Goal: Find specific page/section: Find specific page/section

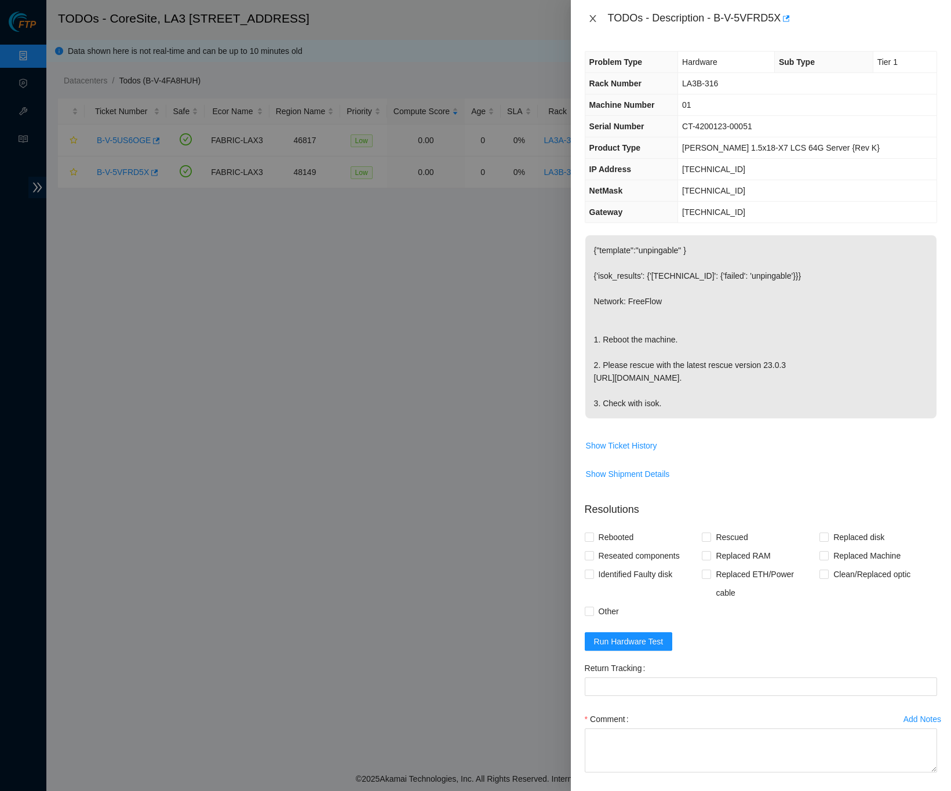
click at [593, 21] on icon "close" at bounding box center [592, 18] width 9 height 9
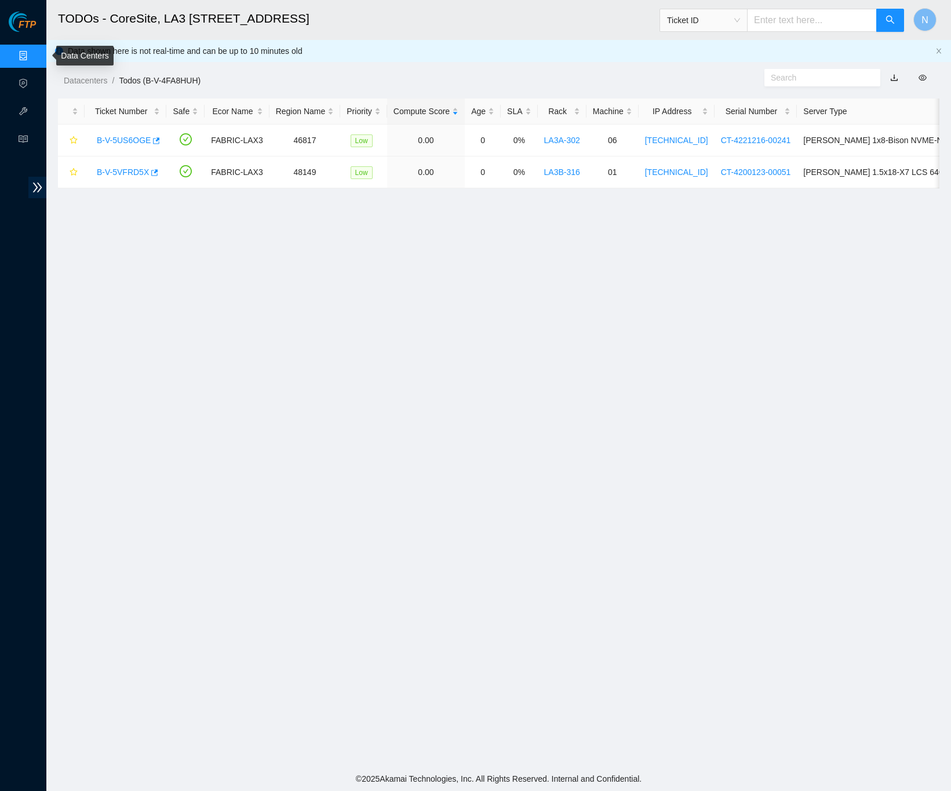
click at [34, 54] on link "Data Centers" at bounding box center [58, 56] width 48 height 9
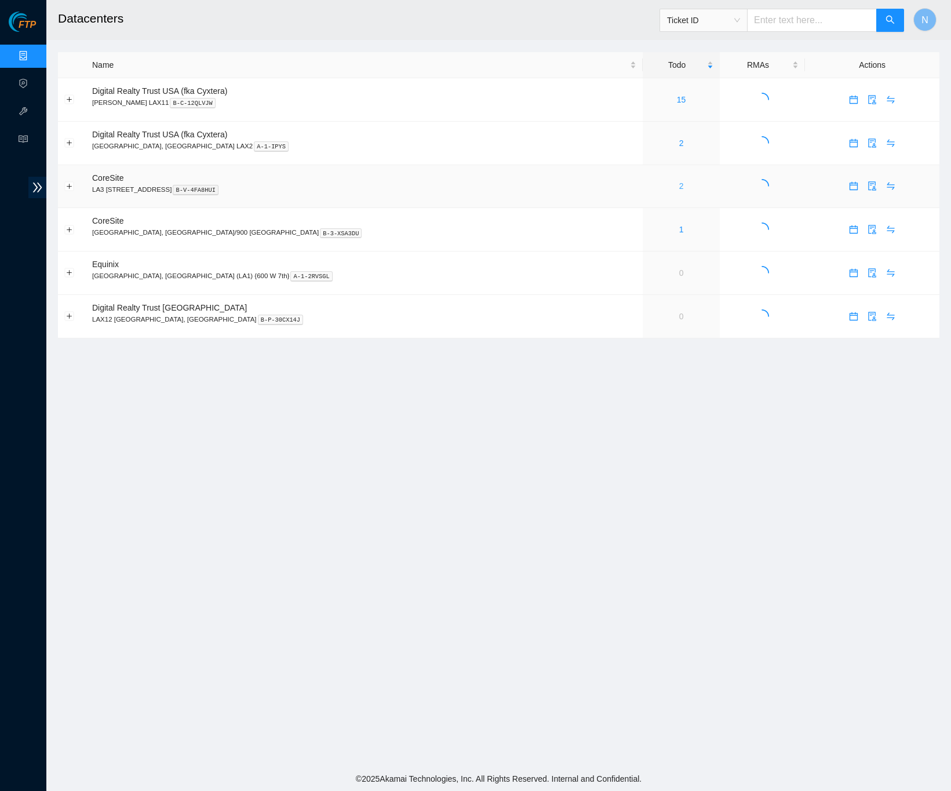
click at [679, 191] on link "2" at bounding box center [681, 185] width 5 height 9
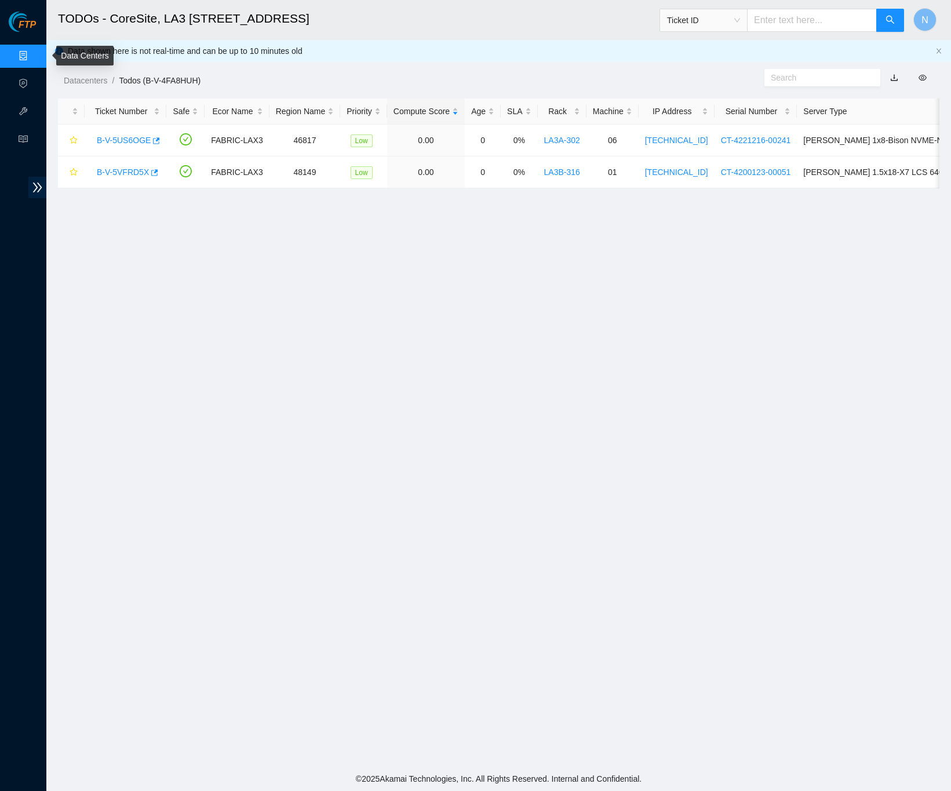
click at [34, 52] on link "Data Centers" at bounding box center [58, 56] width 48 height 9
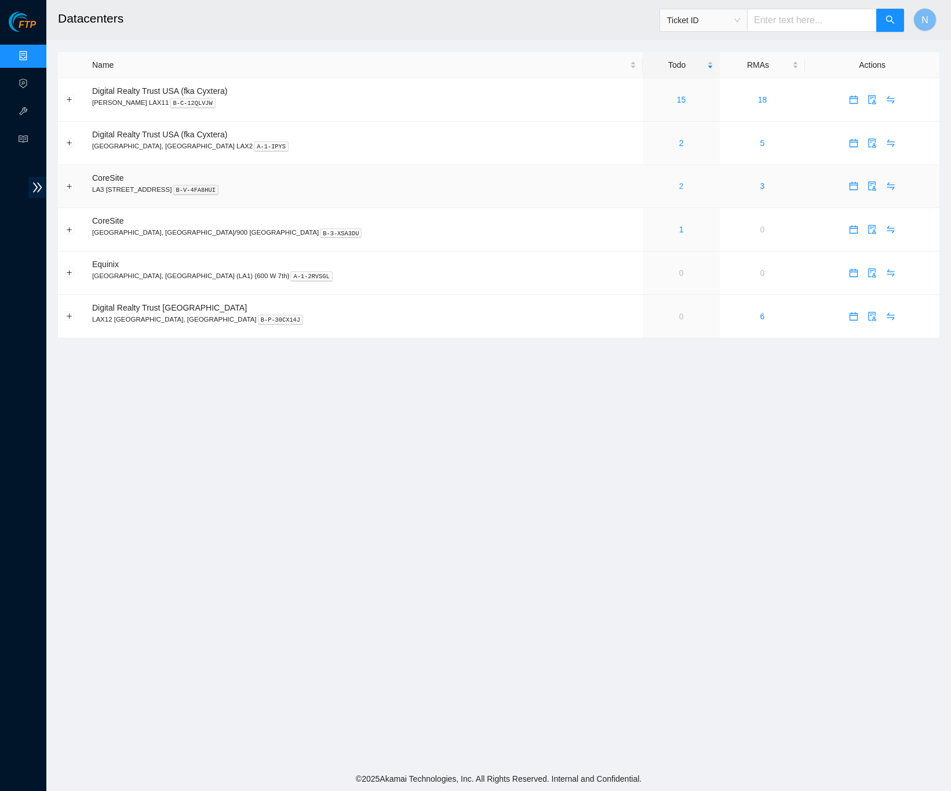
click at [679, 191] on link "2" at bounding box center [681, 185] width 5 height 9
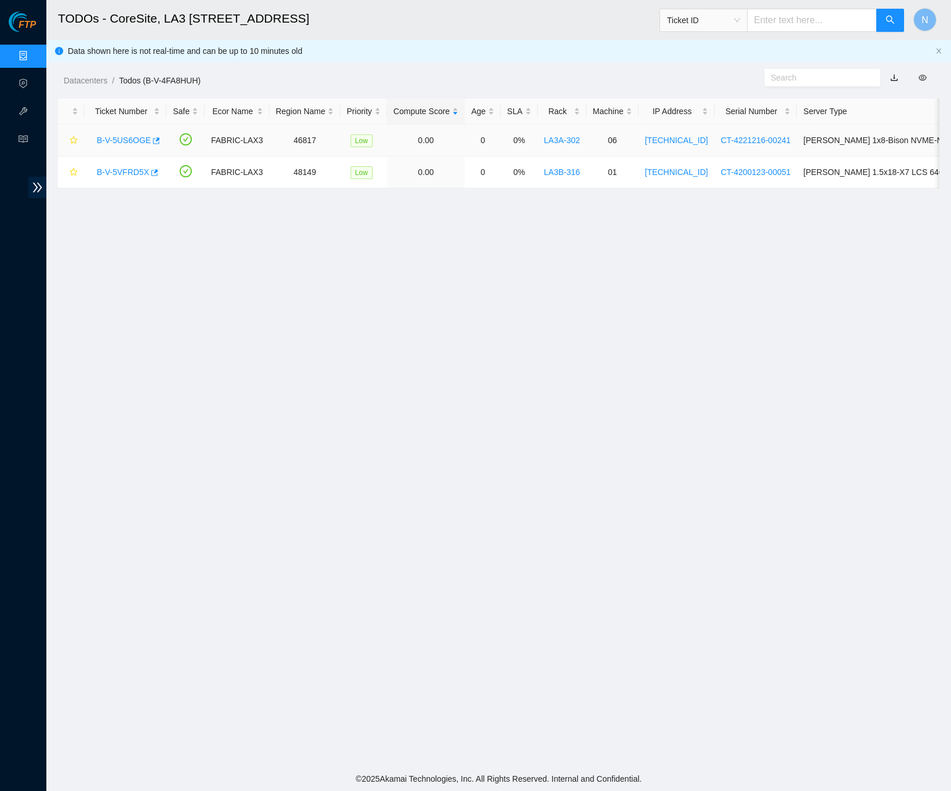
click at [123, 139] on link "B-V-5US6OGE" at bounding box center [124, 140] width 54 height 9
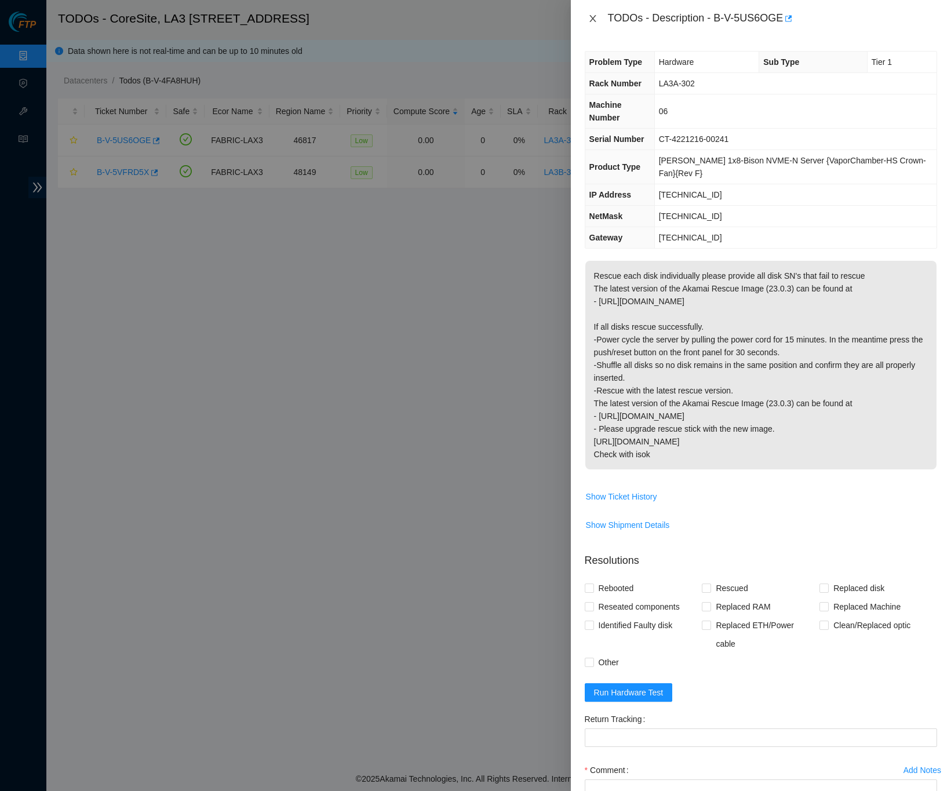
click at [589, 18] on icon "close" at bounding box center [592, 18] width 9 height 9
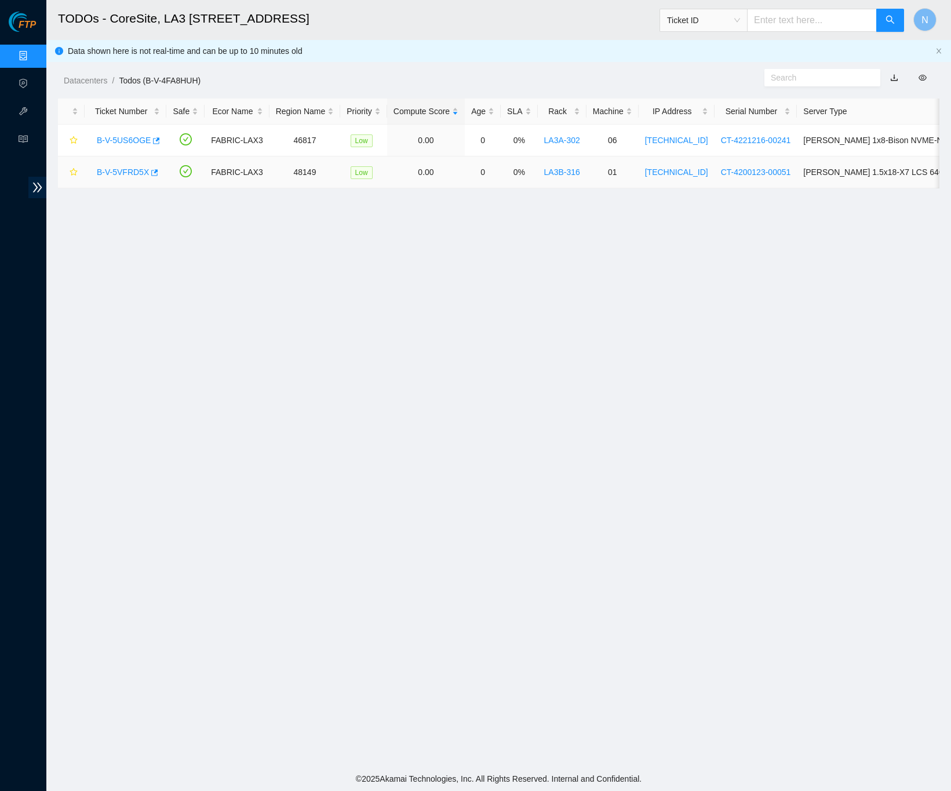
click at [124, 174] on link "B-V-5VFRD5X" at bounding box center [123, 172] width 52 height 9
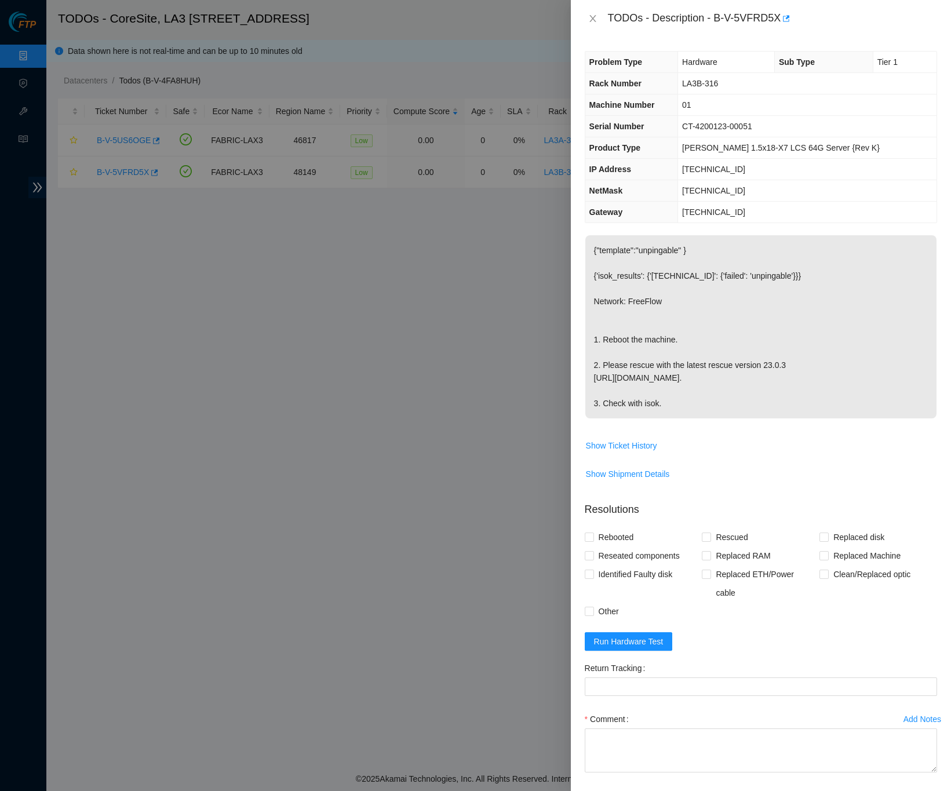
click at [892, 405] on p "{"template":"unpingable" } {'isok_results': {'[TECHNICAL_ID]': {'failed': 'unpi…" at bounding box center [760, 326] width 351 height 183
click at [592, 21] on icon "close" at bounding box center [592, 18] width 9 height 9
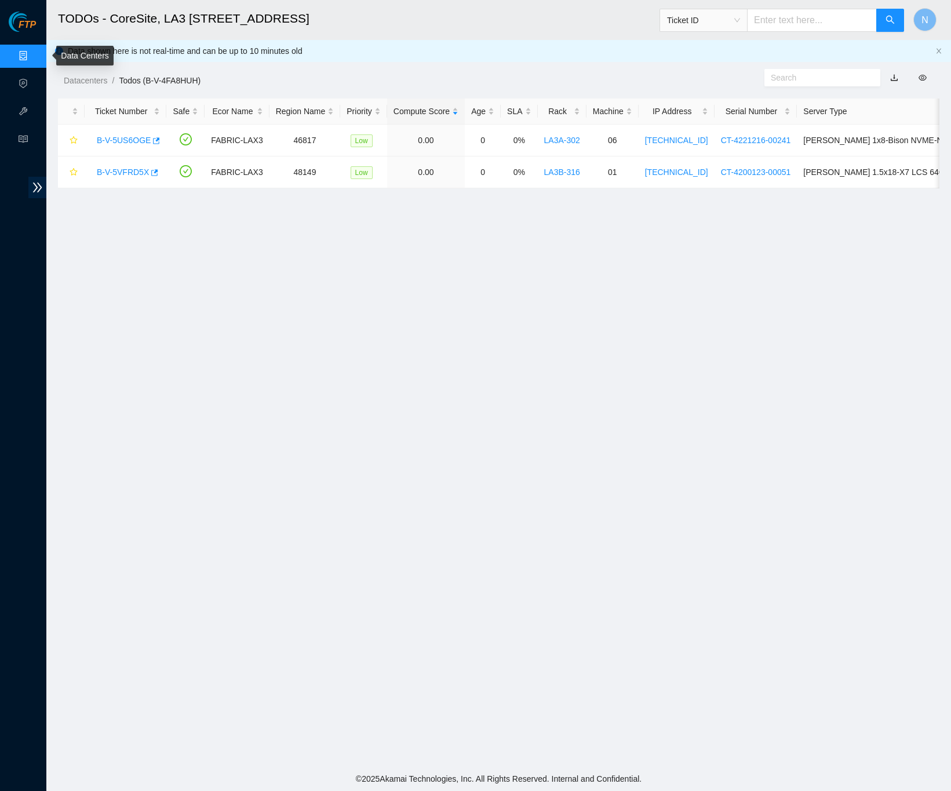
click at [34, 52] on link "Data Centers" at bounding box center [58, 56] width 48 height 9
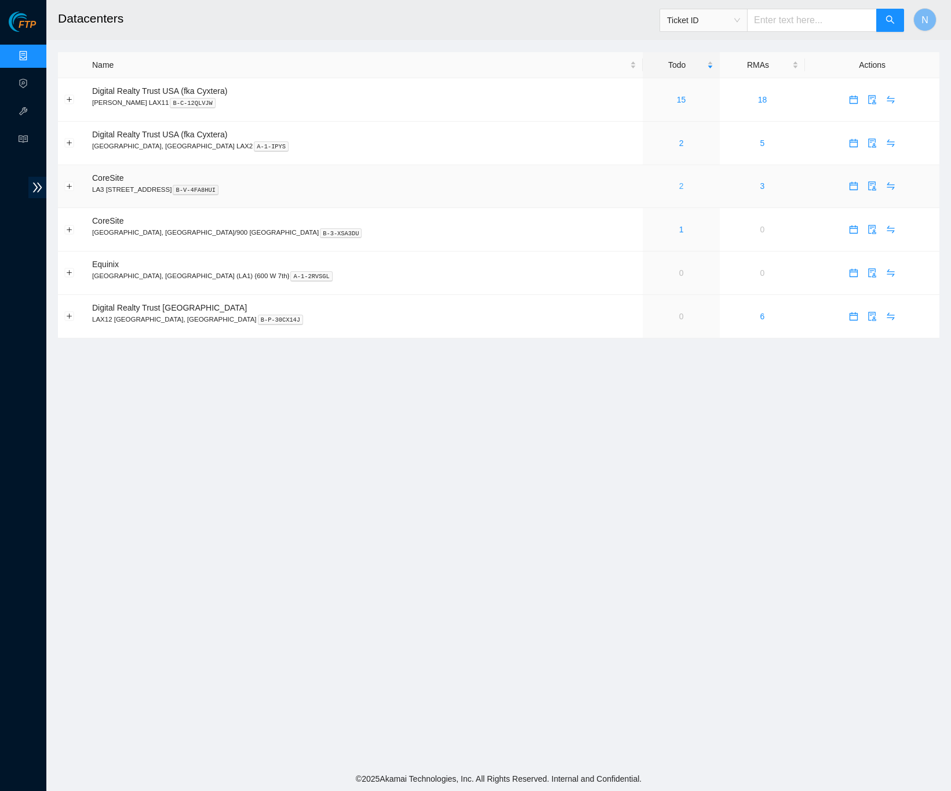
click at [679, 186] on link "2" at bounding box center [681, 185] width 5 height 9
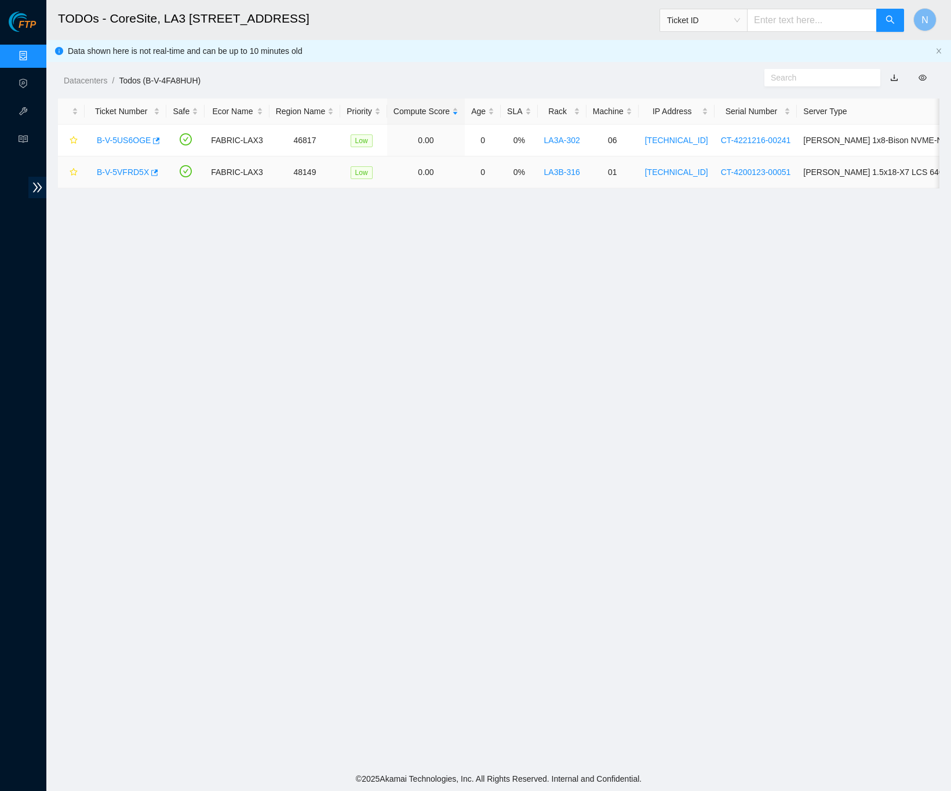
click at [131, 171] on link "B-V-5VFRD5X" at bounding box center [123, 172] width 52 height 9
